Goal: Navigation & Orientation: Find specific page/section

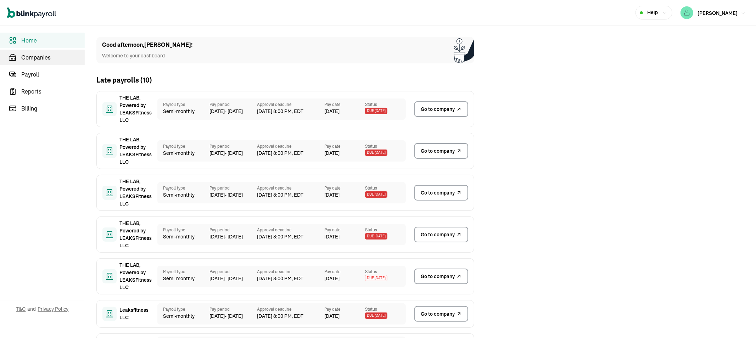
click at [43, 56] on span "Companies" at bounding box center [52, 57] width 63 height 9
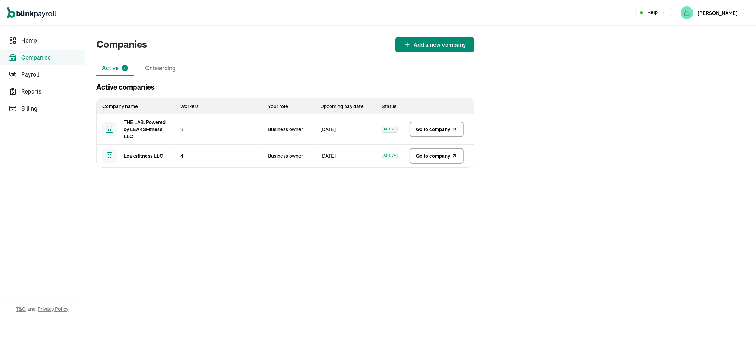
click at [437, 155] on span "Go to company" at bounding box center [433, 155] width 34 height 7
click at [428, 129] on span "Go to company" at bounding box center [433, 129] width 34 height 7
